Goal: Task Accomplishment & Management: Manage account settings

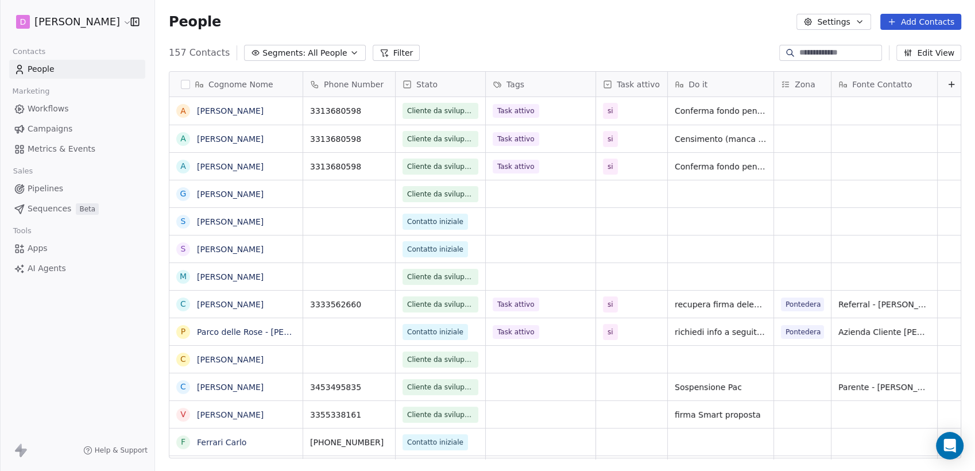
scroll to position [10, 10]
click at [134, 20] on icon "button" at bounding box center [134, 21] width 11 height 11
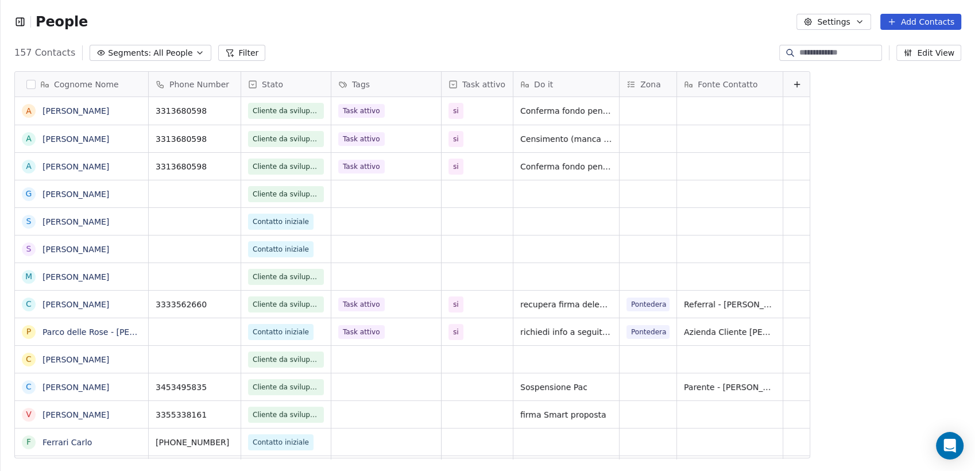
scroll to position [10, 10]
click at [854, 24] on button "Settings" at bounding box center [833, 22] width 74 height 16
click at [23, 22] on html "People Settings Add Contacts 157 Contacts Segments: All People Filter Edit View…" at bounding box center [487, 235] width 975 height 471
click at [23, 22] on icon "button" at bounding box center [19, 21] width 7 height 7
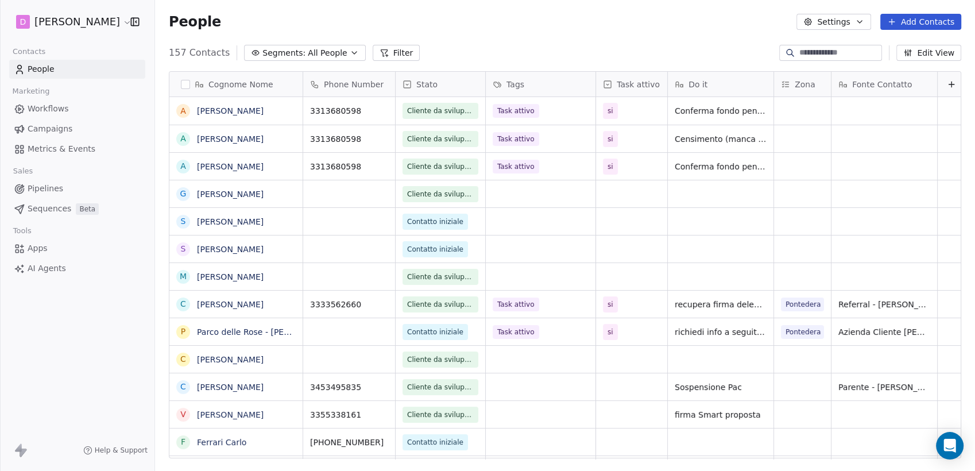
scroll to position [10, 10]
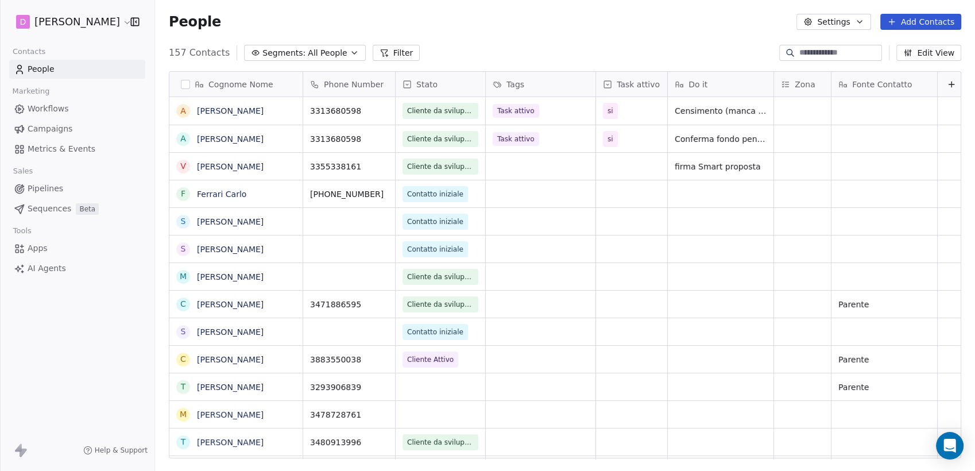
click at [100, 23] on html "D [PERSON_NAME] Contacts People Marketing Workflows Campaigns Metrics & Events …" at bounding box center [487, 235] width 975 height 471
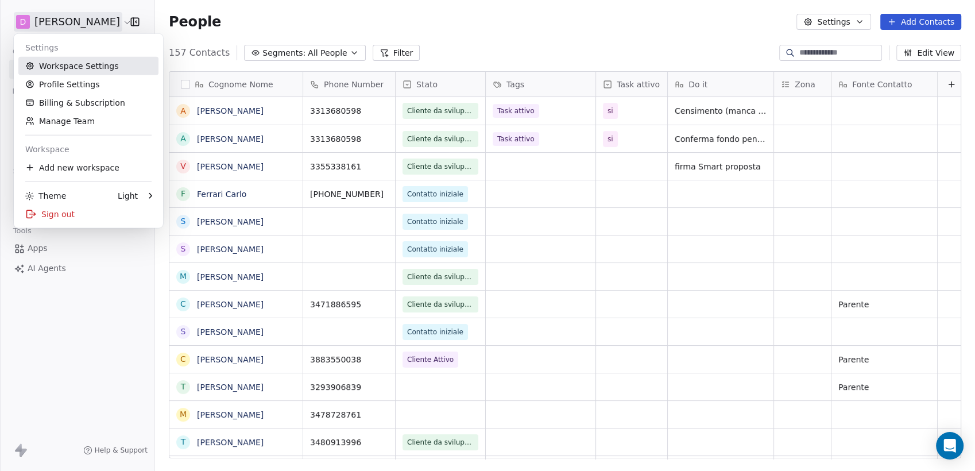
click at [71, 69] on link "Workspace Settings" at bounding box center [88, 66] width 140 height 18
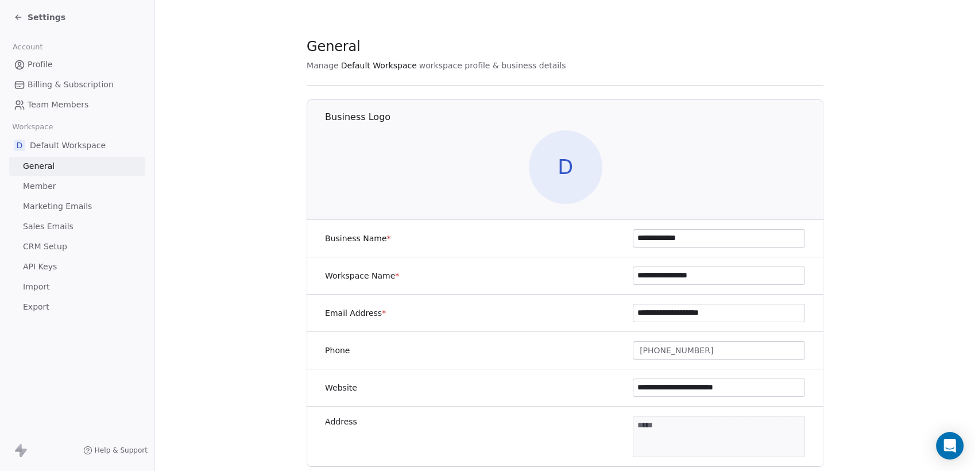
click at [71, 103] on span "Team Members" at bounding box center [58, 105] width 61 height 12
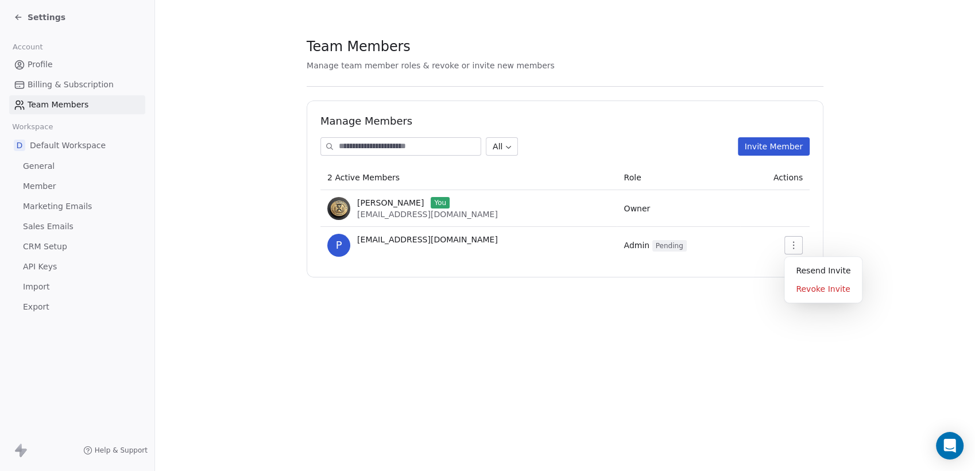
click at [795, 243] on icon "button" at bounding box center [793, 245] width 9 height 9
click at [834, 267] on div "Resend Invite" at bounding box center [823, 270] width 68 height 18
click at [789, 245] on icon "button" at bounding box center [793, 245] width 9 height 9
click at [815, 265] on div "Resend Invite" at bounding box center [823, 270] width 68 height 18
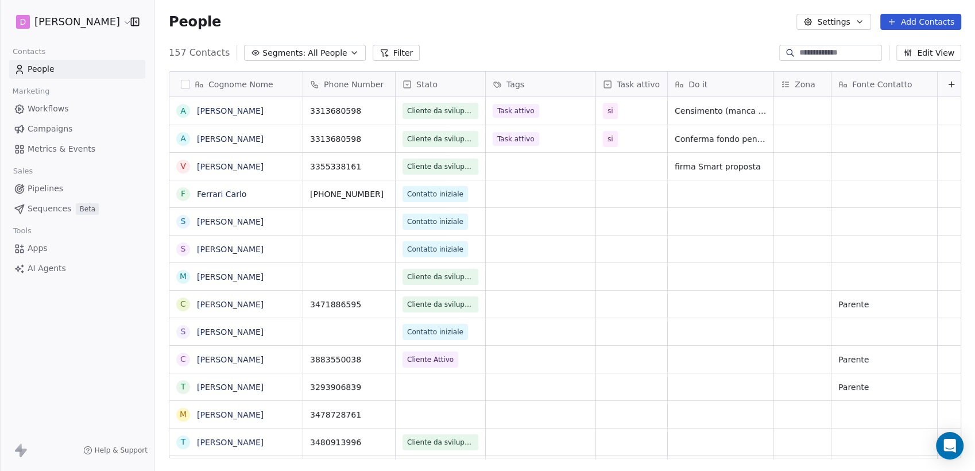
scroll to position [10, 10]
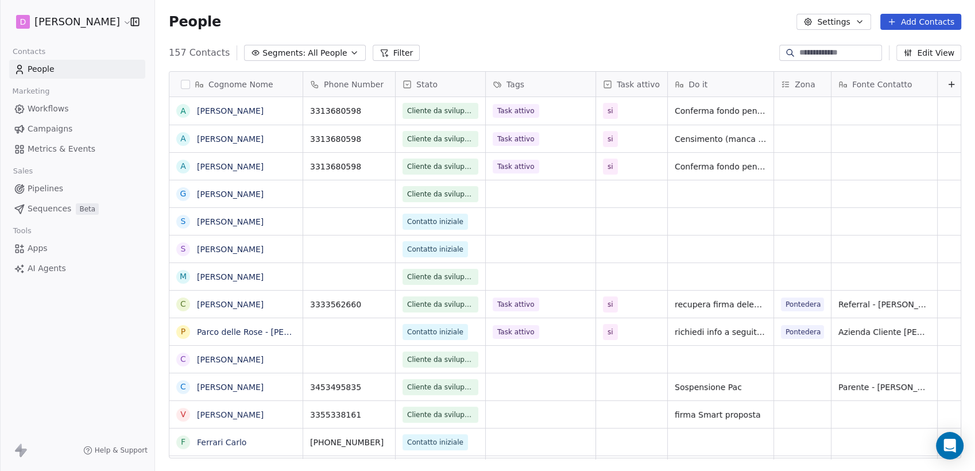
click at [101, 13] on html "D [PERSON_NAME] Contacts People Marketing Workflows Campaigns Metrics & Events …" at bounding box center [487, 235] width 975 height 471
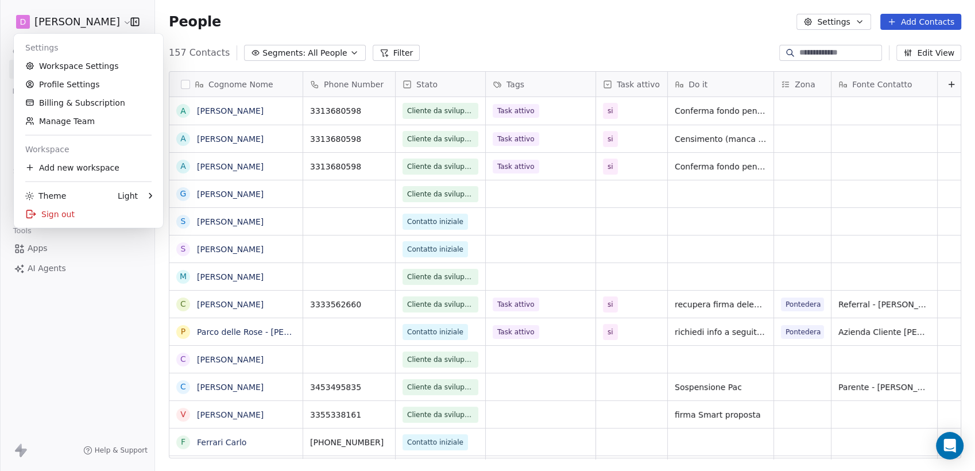
click at [108, 21] on html "D Manuel Spena Contacts People Marketing Workflows Campaigns Metrics & Events S…" at bounding box center [487, 235] width 975 height 471
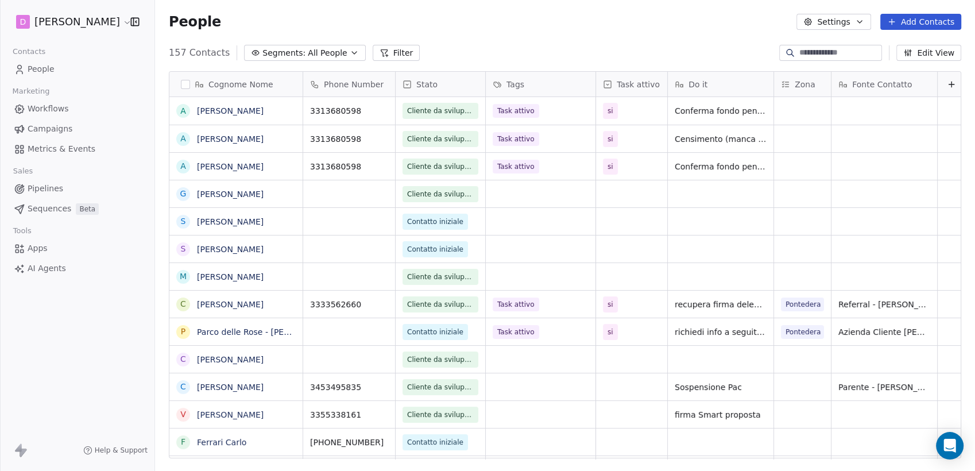
click at [109, 29] on html "D Manuel Spena Contacts People Marketing Workflows Campaigns Metrics & Events S…" at bounding box center [487, 235] width 975 height 471
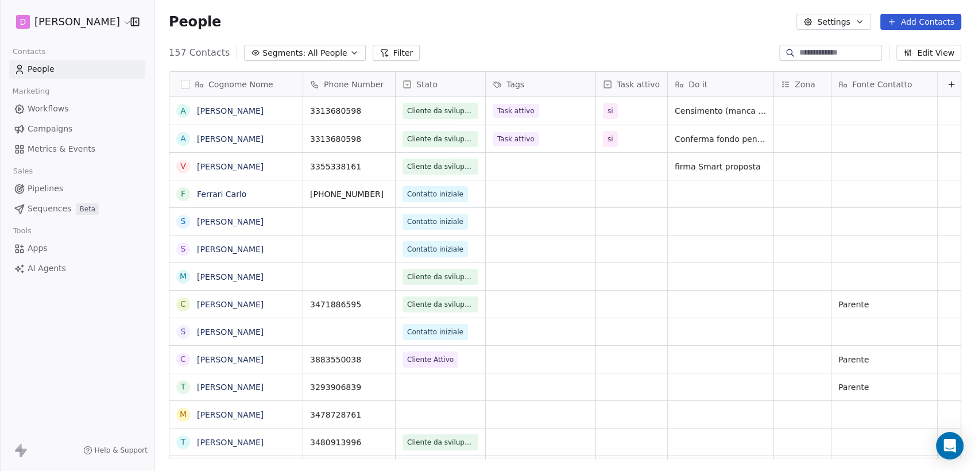
scroll to position [10, 10]
click at [106, 17] on html "D Manuel Spena Contacts People Marketing Workflows Campaigns Metrics & Events S…" at bounding box center [487, 235] width 975 height 471
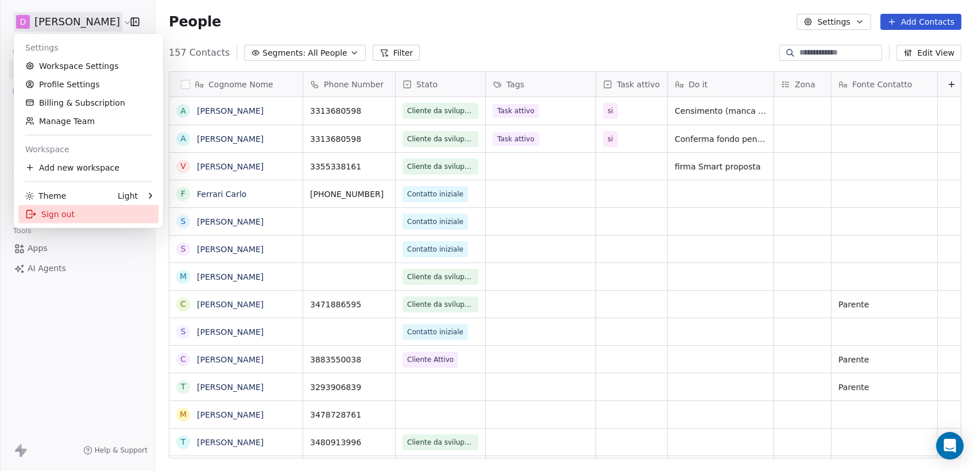
click at [67, 218] on div "Sign out" at bounding box center [88, 214] width 140 height 18
